Goal: Find specific page/section: Find specific page/section

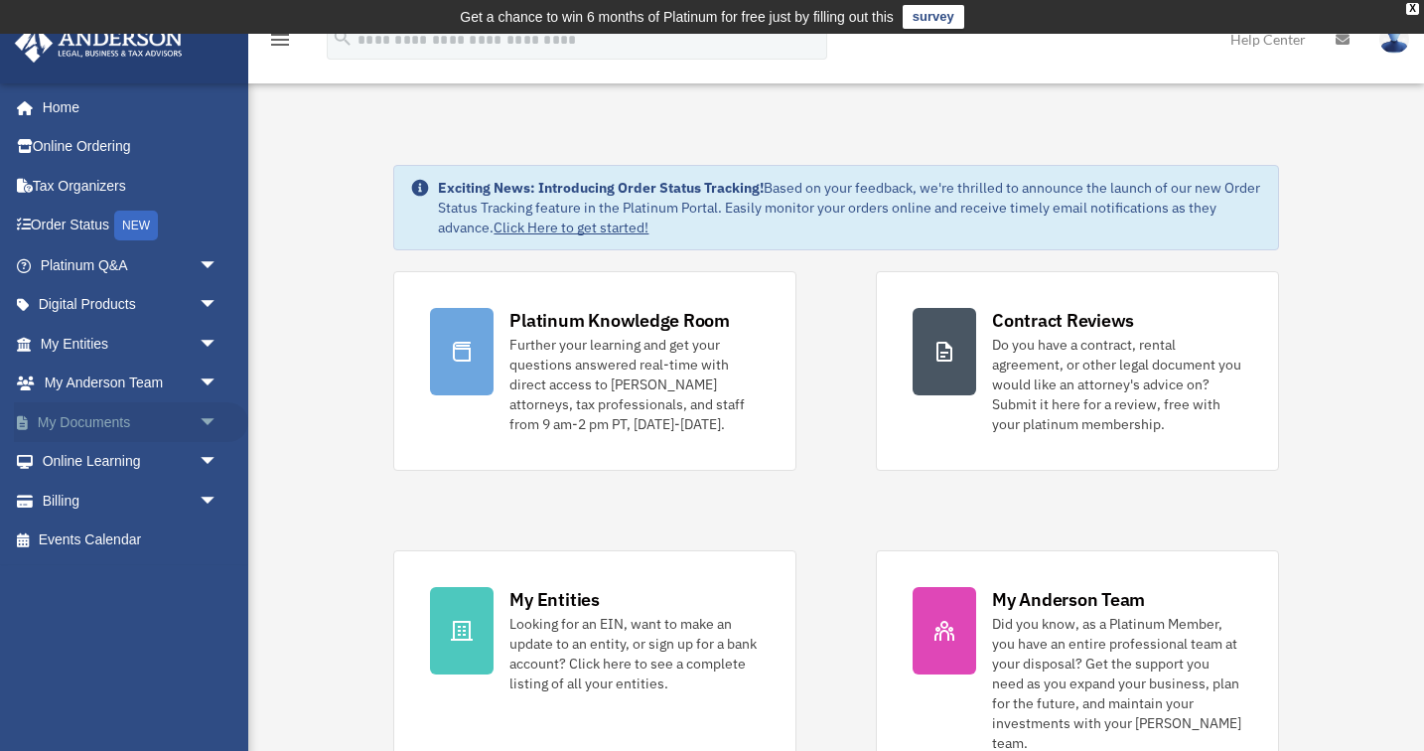
click at [87, 415] on link "My Documents arrow_drop_down" at bounding box center [131, 422] width 234 height 40
click at [205, 419] on span "arrow_drop_down" at bounding box center [219, 422] width 40 height 41
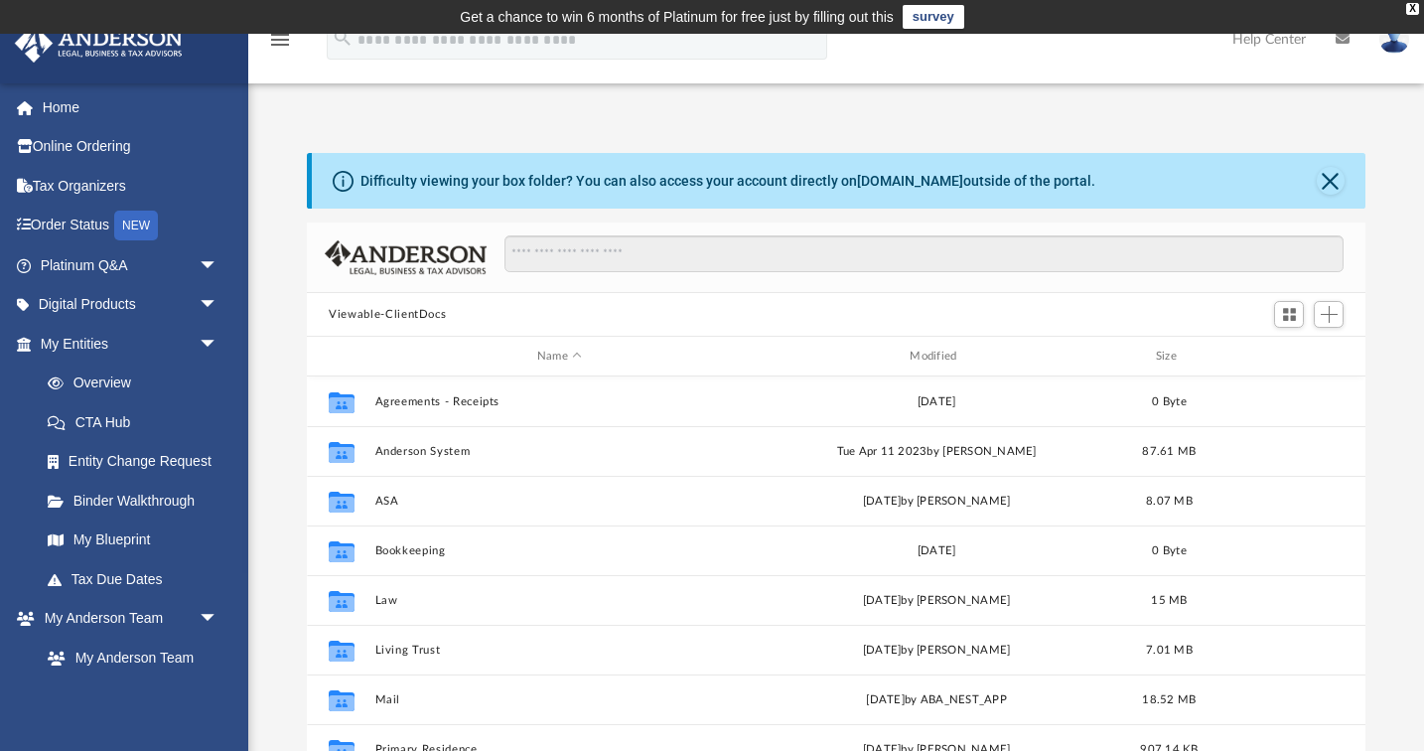
scroll to position [452, 1057]
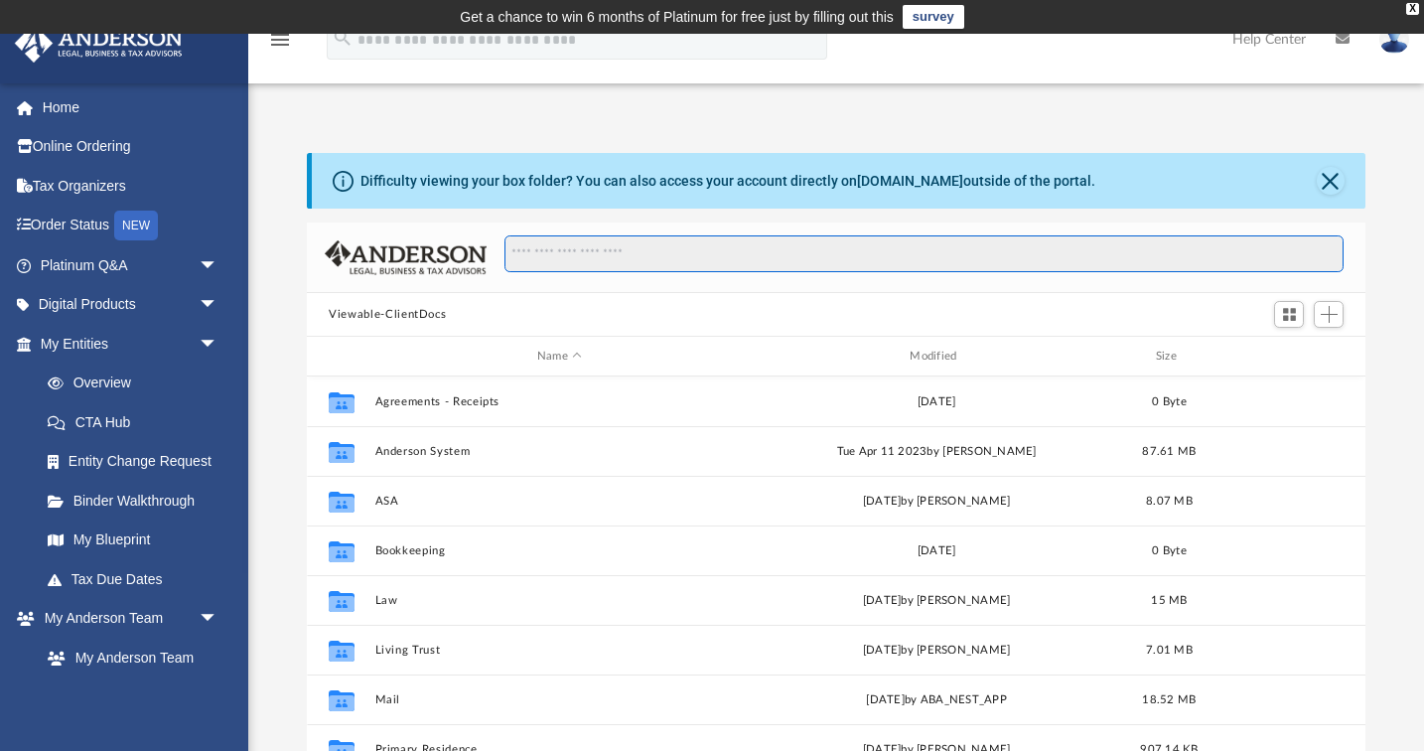
click at [569, 258] on input "Search files and folders" at bounding box center [923, 254] width 839 height 38
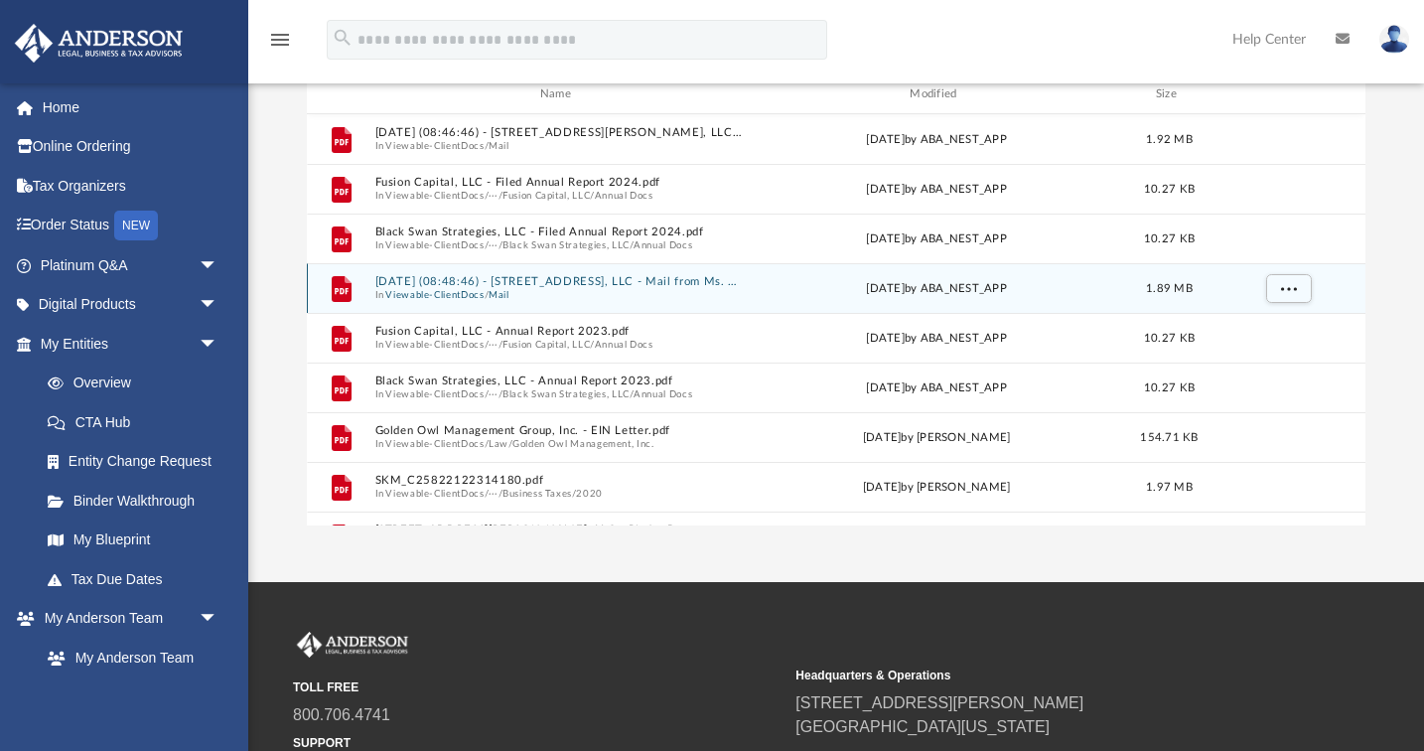
scroll to position [259, 0]
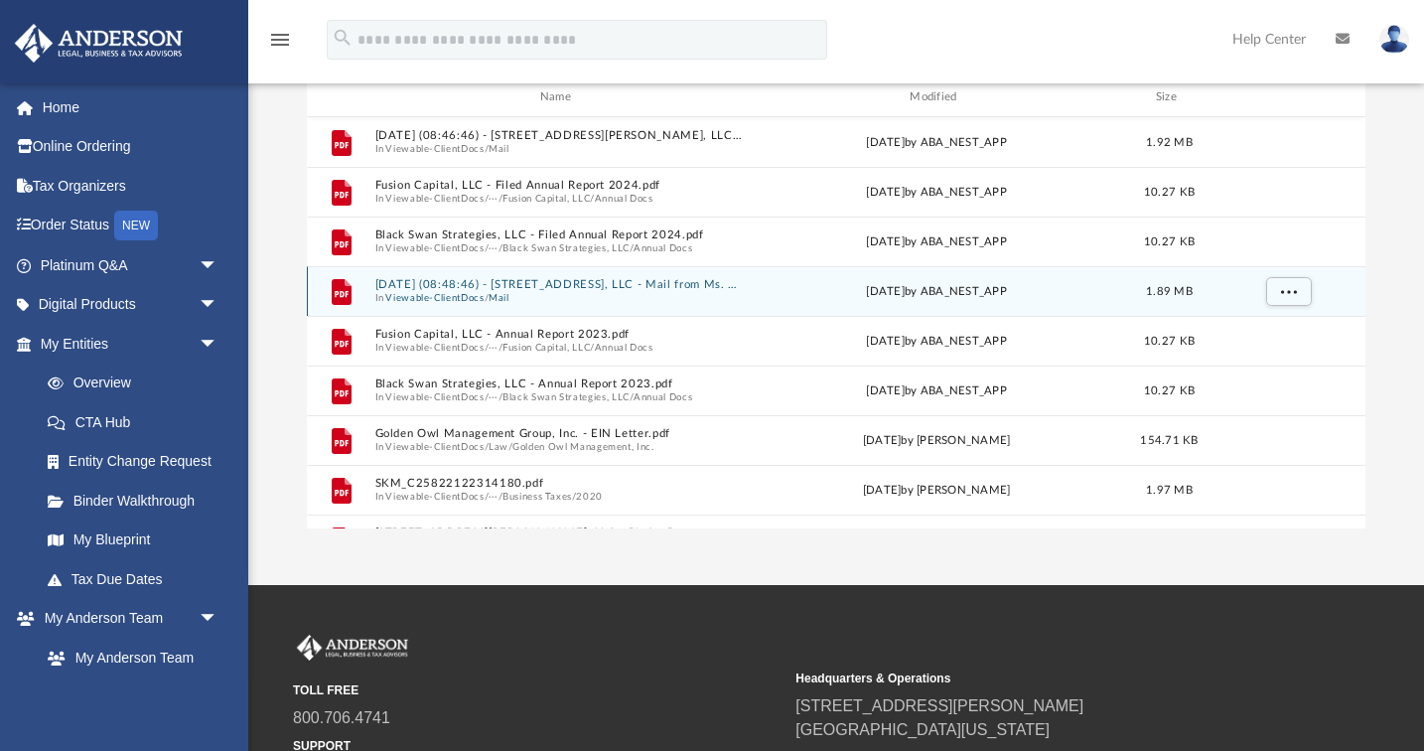
type input "****"
click at [647, 284] on button "2025.09.08 (08:48:46) - 53530 Juniper Rd, LLC - Mail from Ms. Hisham.pdf" at bounding box center [559, 284] width 368 height 13
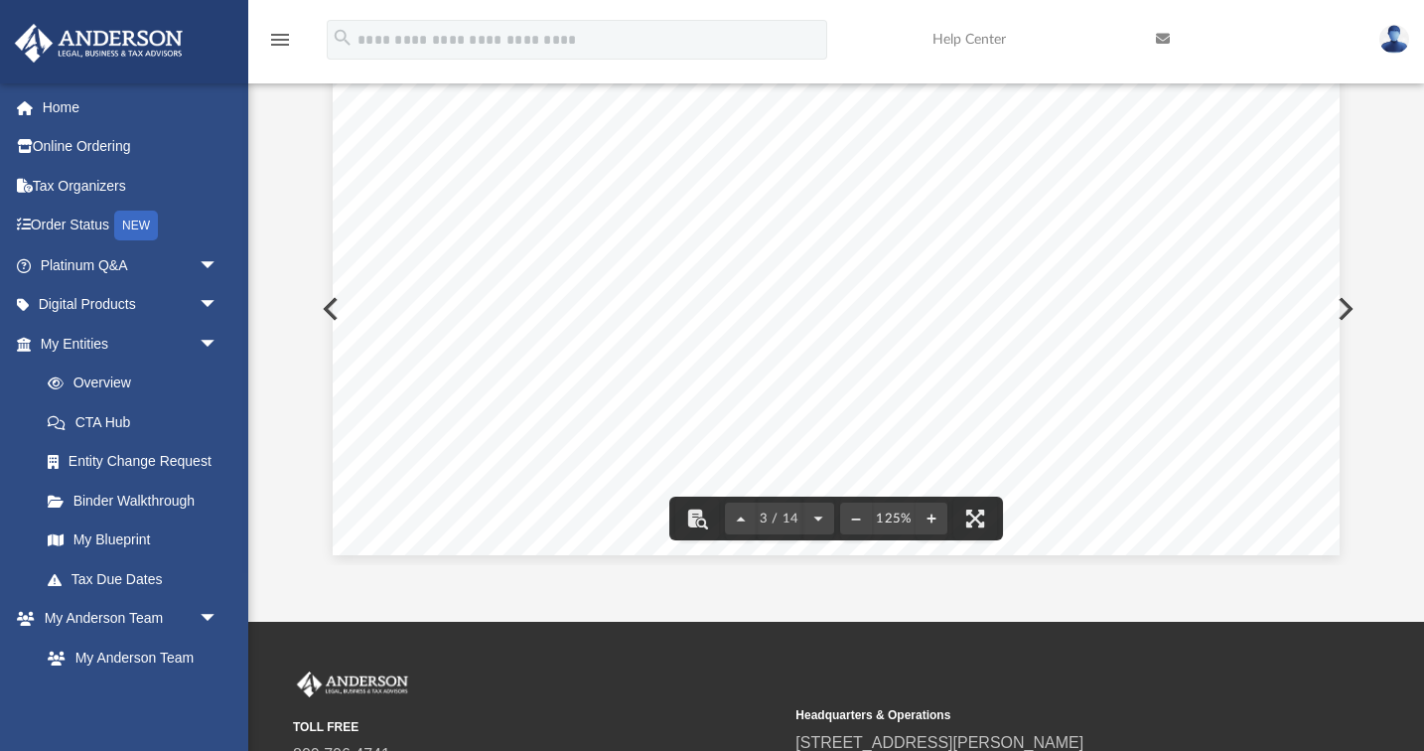
scroll to position [3495, 0]
click at [324, 311] on button "Preview" at bounding box center [329, 309] width 44 height 56
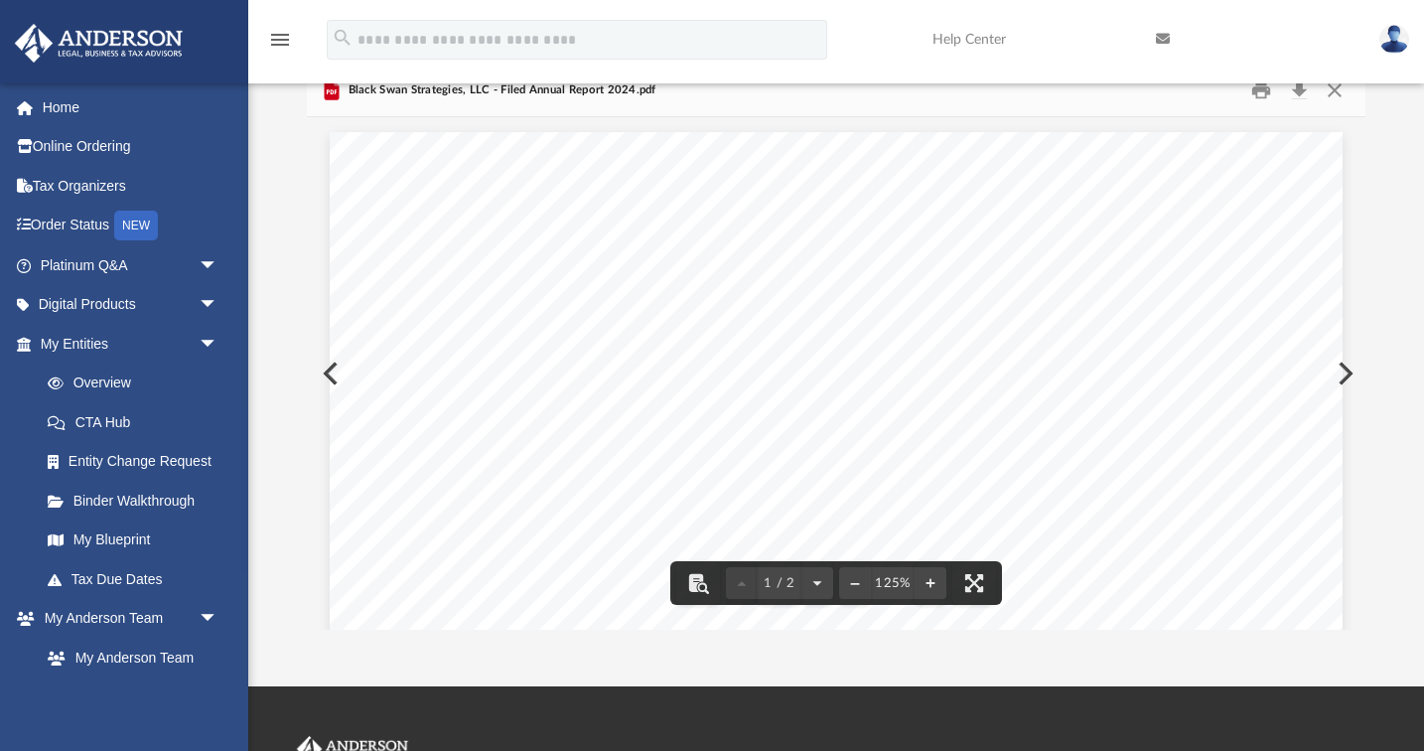
scroll to position [1, 0]
click at [1350, 372] on button "Preview" at bounding box center [1343, 374] width 44 height 56
click at [1346, 366] on button "Preview" at bounding box center [1343, 374] width 44 height 56
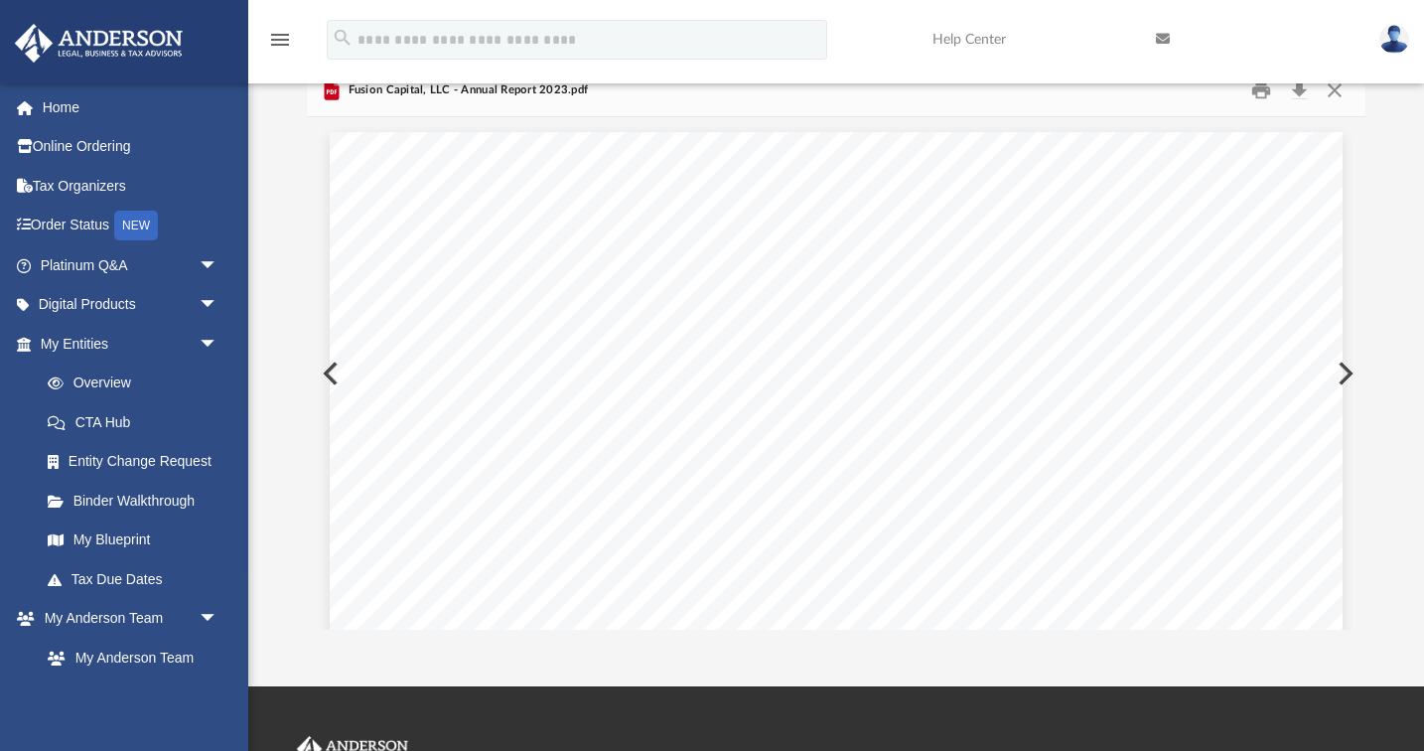
click at [1346, 367] on button "Preview" at bounding box center [1343, 374] width 44 height 56
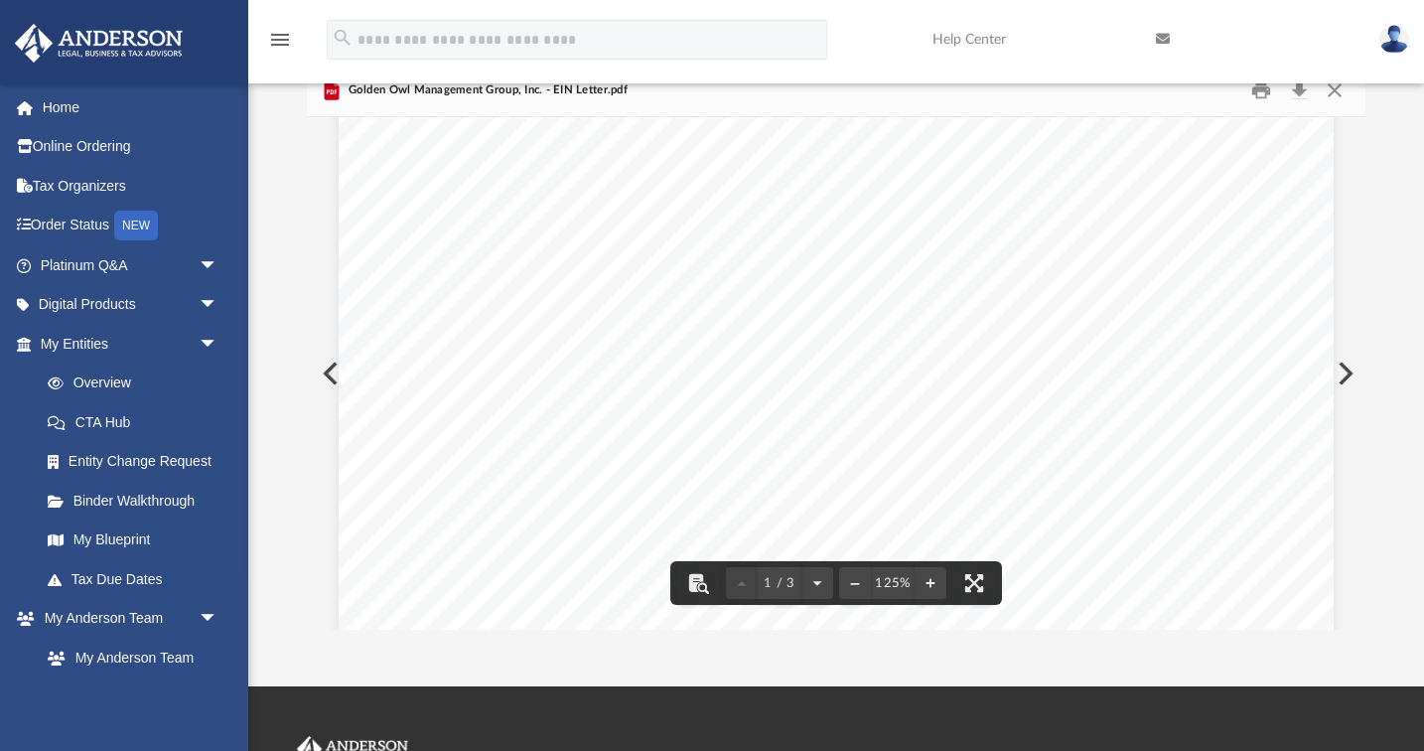
scroll to position [301, 0]
click at [1347, 371] on button "Preview" at bounding box center [1343, 374] width 44 height 56
click at [1343, 372] on button "Preview" at bounding box center [1343, 374] width 44 height 56
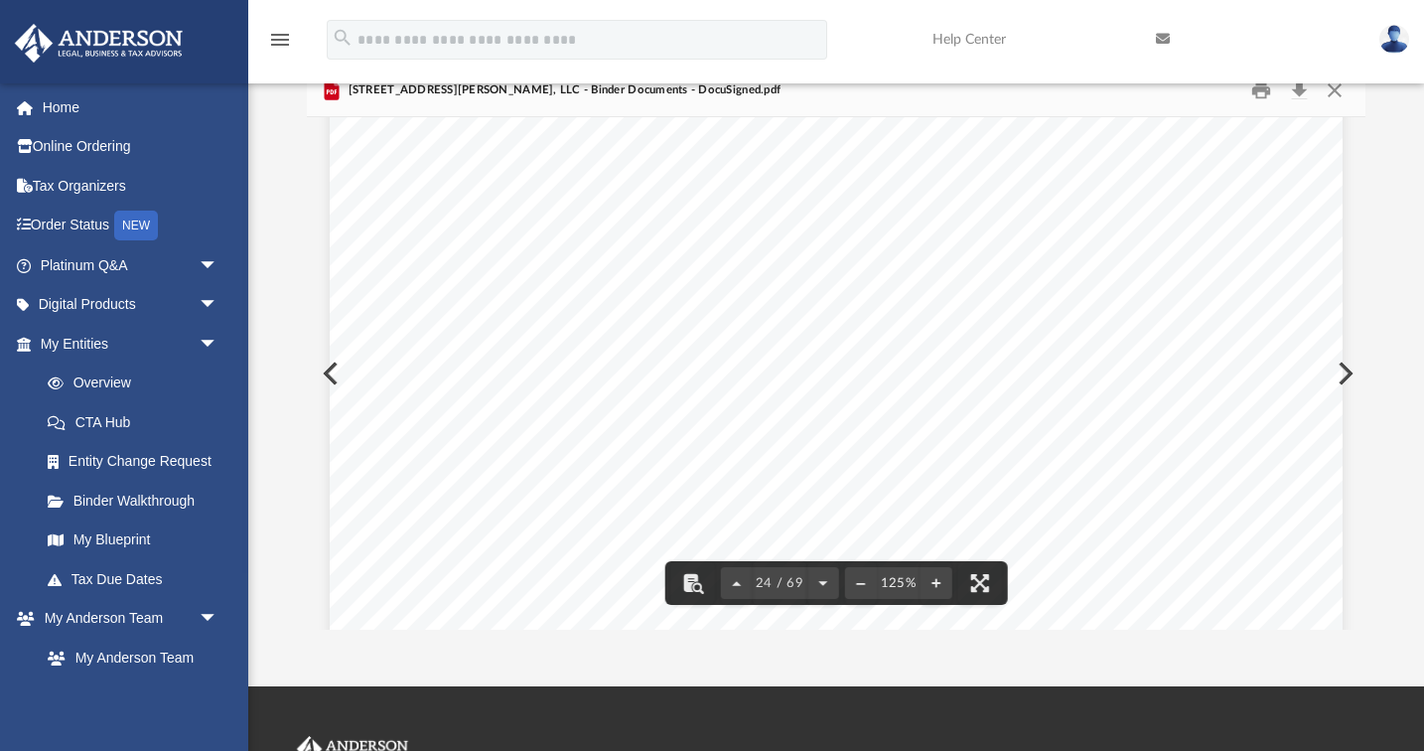
click at [1348, 372] on button "Preview" at bounding box center [1343, 374] width 44 height 56
click at [1349, 374] on button "Preview" at bounding box center [1343, 374] width 44 height 56
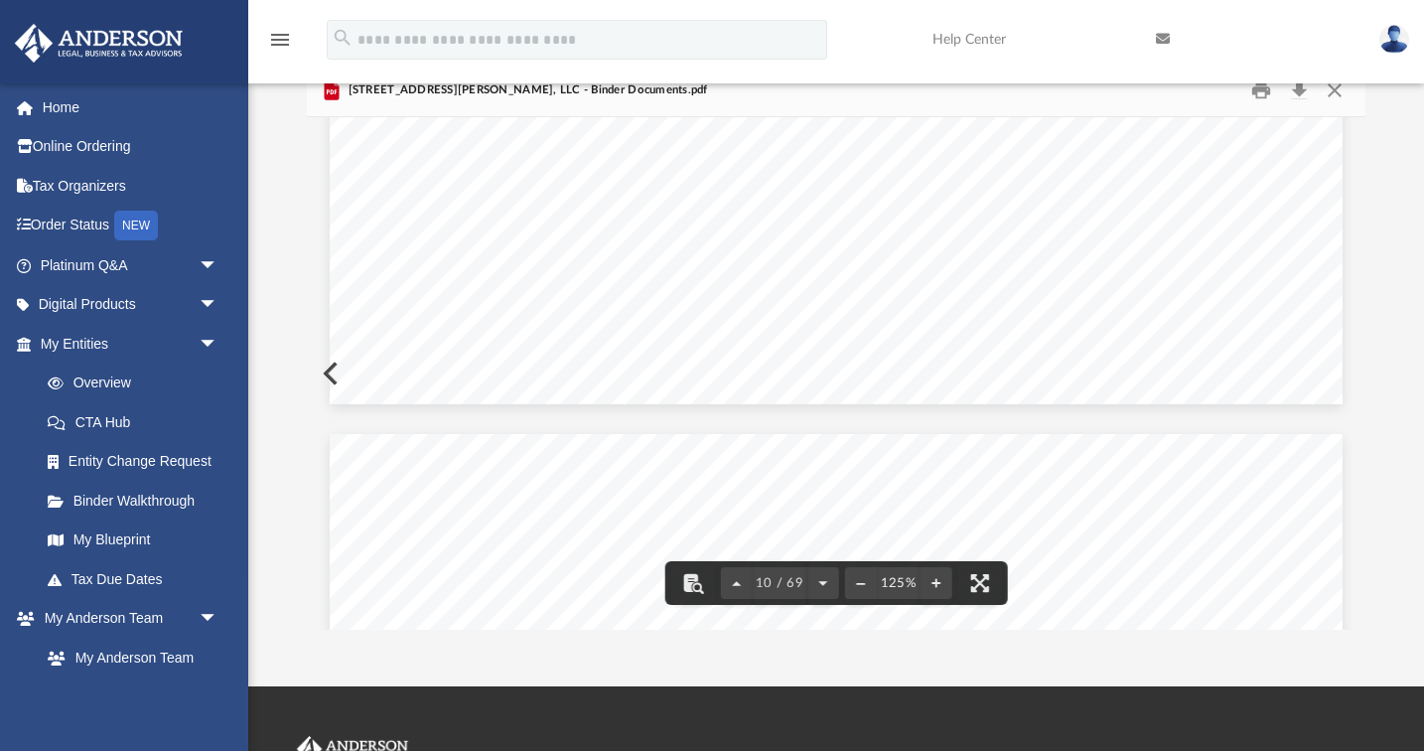
scroll to position [13123, 0]
drag, startPoint x: 1361, startPoint y: 192, endPoint x: 1361, endPoint y: 242, distance: 50.6
click at [1334, 94] on button "Close" at bounding box center [1334, 90] width 36 height 31
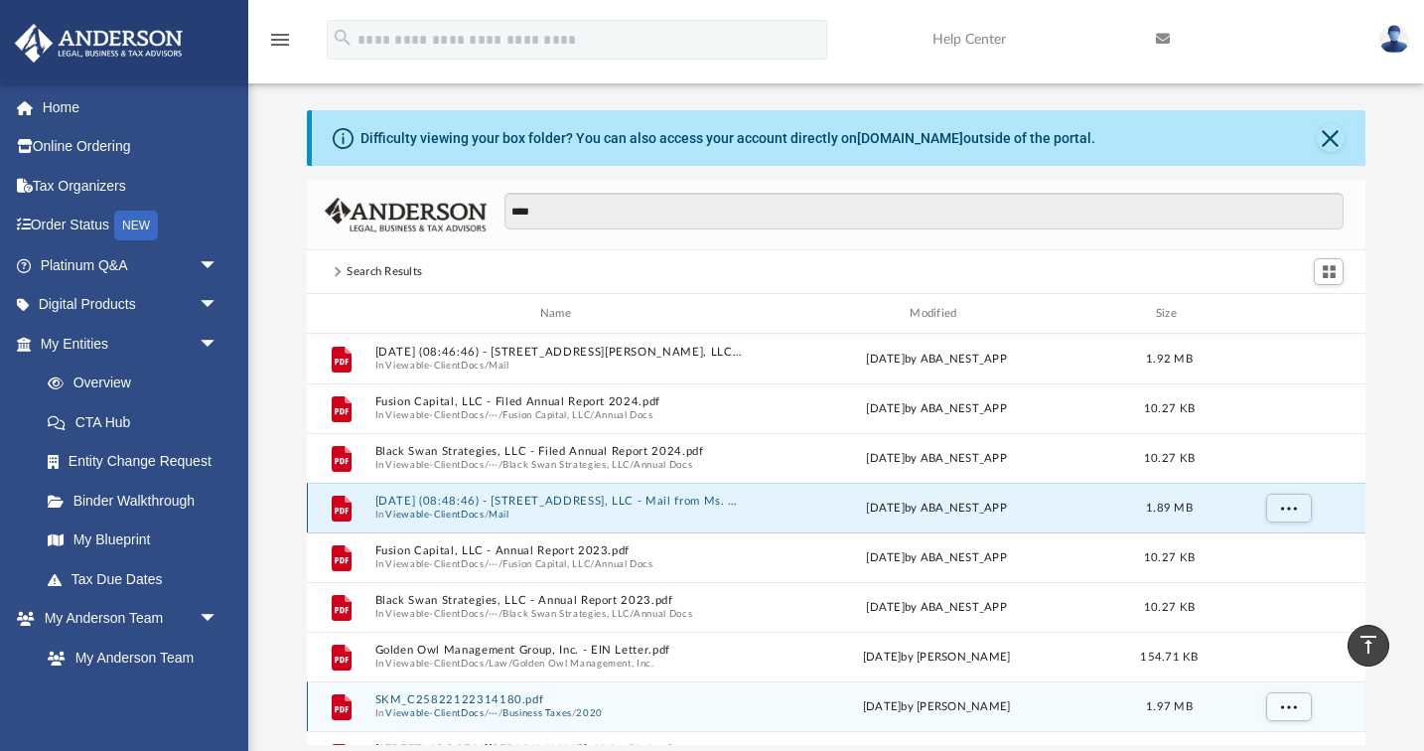
scroll to position [8, 0]
